Goal: Task Accomplishment & Management: Complete application form

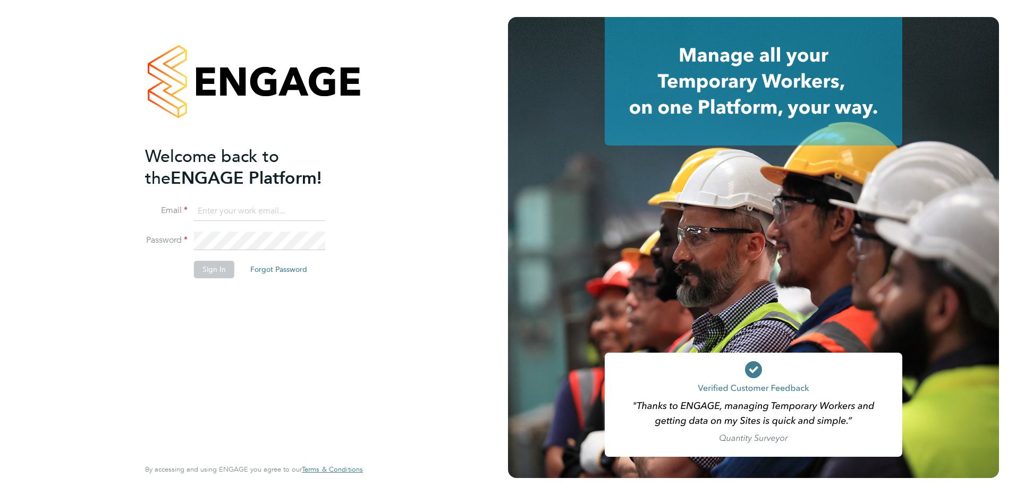
type input "[PERSON_NAME][EMAIL_ADDRESS][PERSON_NAME][DOMAIN_NAME]"
click at [212, 271] on button "Sign In" at bounding box center [214, 269] width 40 height 17
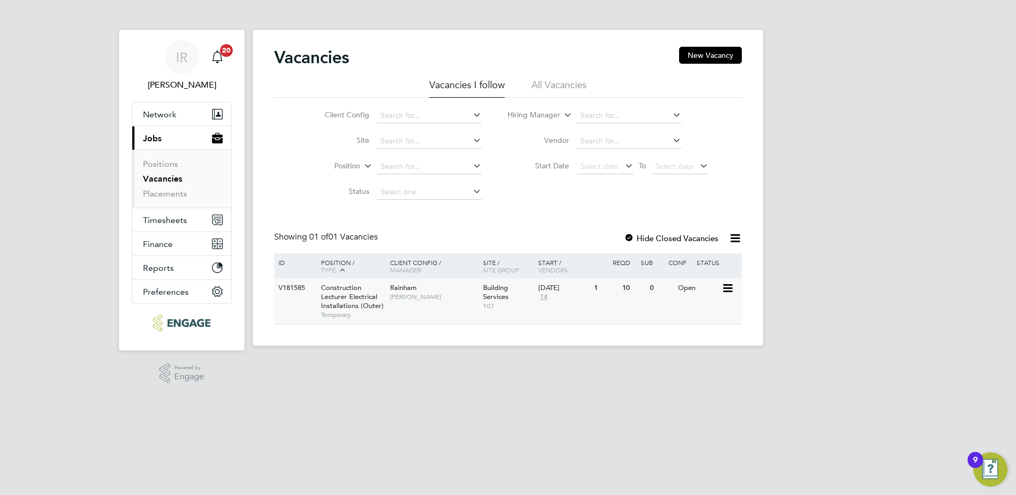
click at [366, 295] on span "Construction Lecturer Electrical Installations (Outer)" at bounding box center [352, 296] width 63 height 27
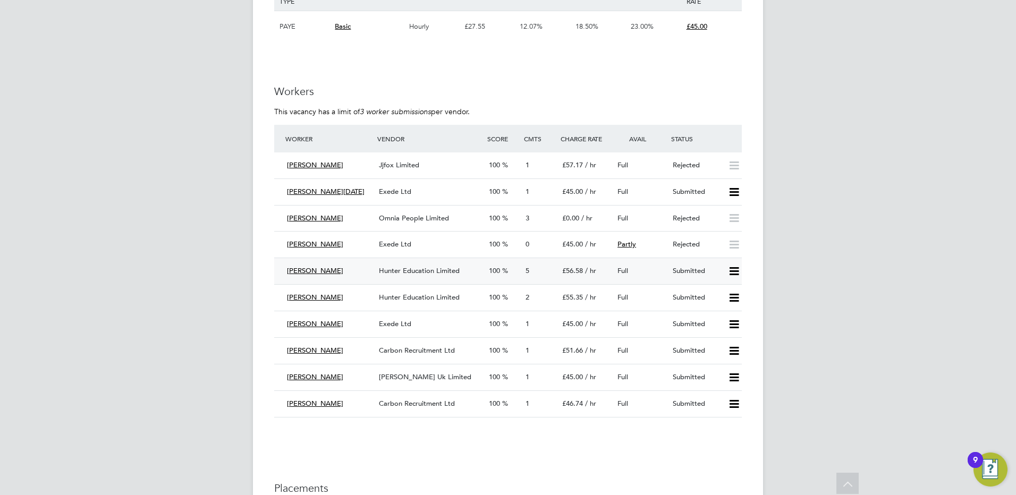
click at [409, 276] on div "Hunter Education Limited" at bounding box center [430, 271] width 110 height 18
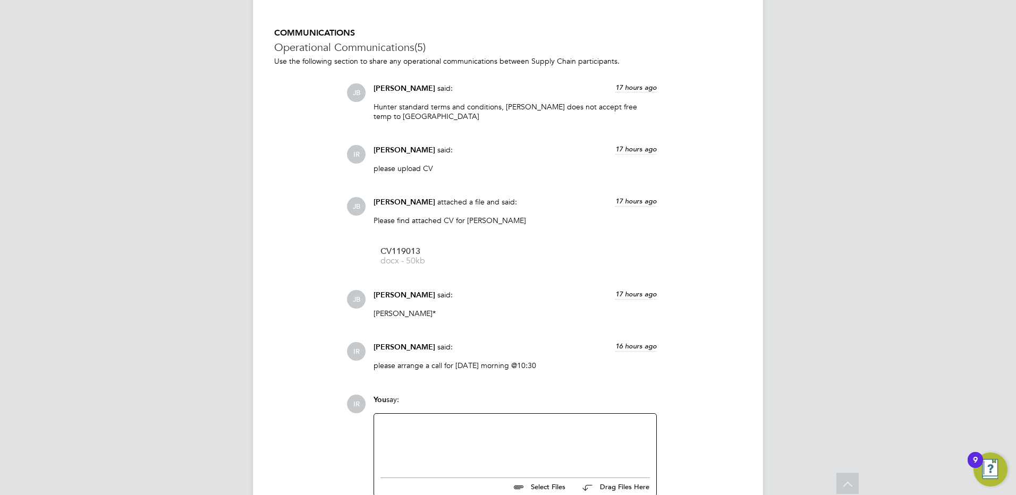
scroll to position [1038, 0]
